Goal: Task Accomplishment & Management: Manage account settings

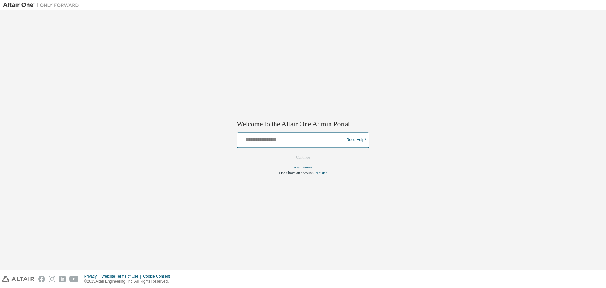
click at [263, 139] on input "text" at bounding box center [292, 138] width 104 height 9
type input "**********"
click at [296, 157] on button "Continue" at bounding box center [303, 157] width 27 height 9
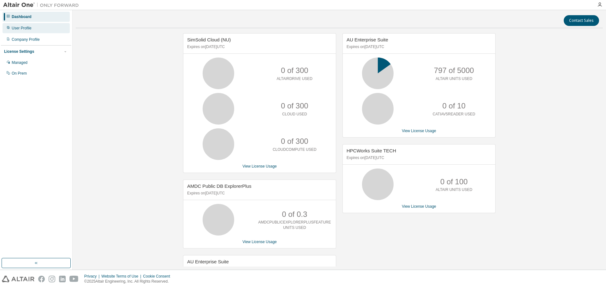
click at [17, 29] on div "User Profile" at bounding box center [22, 28] width 20 height 5
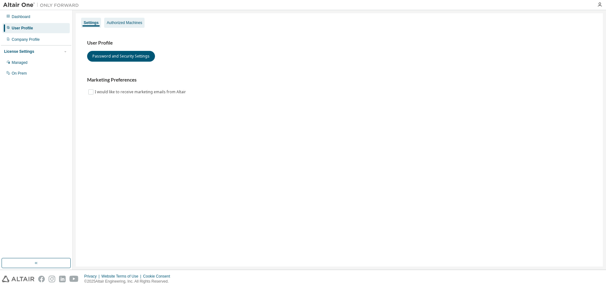
click at [141, 24] on div "Authorized Machines" at bounding box center [124, 22] width 35 height 5
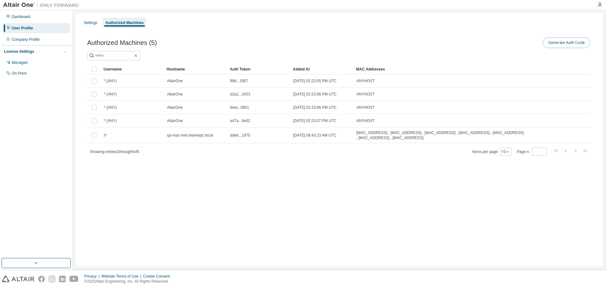
click at [561, 44] on button "Generate Auth Code" at bounding box center [566, 42] width 47 height 11
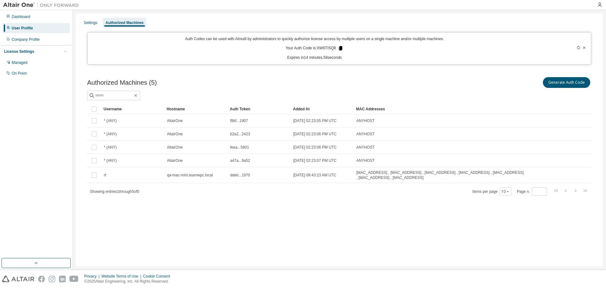
click at [339, 49] on icon at bounding box center [341, 48] width 6 height 6
